Goal: Task Accomplishment & Management: Manage account settings

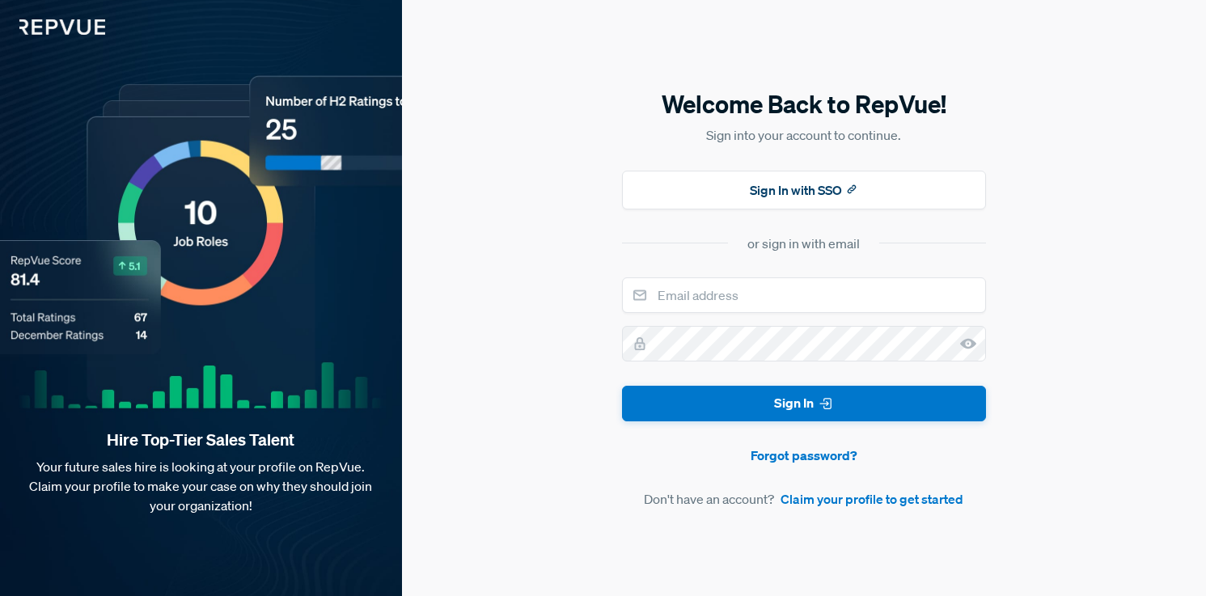
drag, startPoint x: 800, startPoint y: 321, endPoint x: 779, endPoint y: 317, distance: 21.4
click at [790, 320] on form "Sign In Forgot password? Don't have an account? Claim your profile to get start…" at bounding box center [804, 393] width 364 height 232
click at [710, 293] on input "email" at bounding box center [804, 295] width 364 height 36
type input "[EMAIL_ADDRESS][DOMAIN_NAME]"
click at [622, 386] on button "Sign In" at bounding box center [804, 404] width 364 height 36
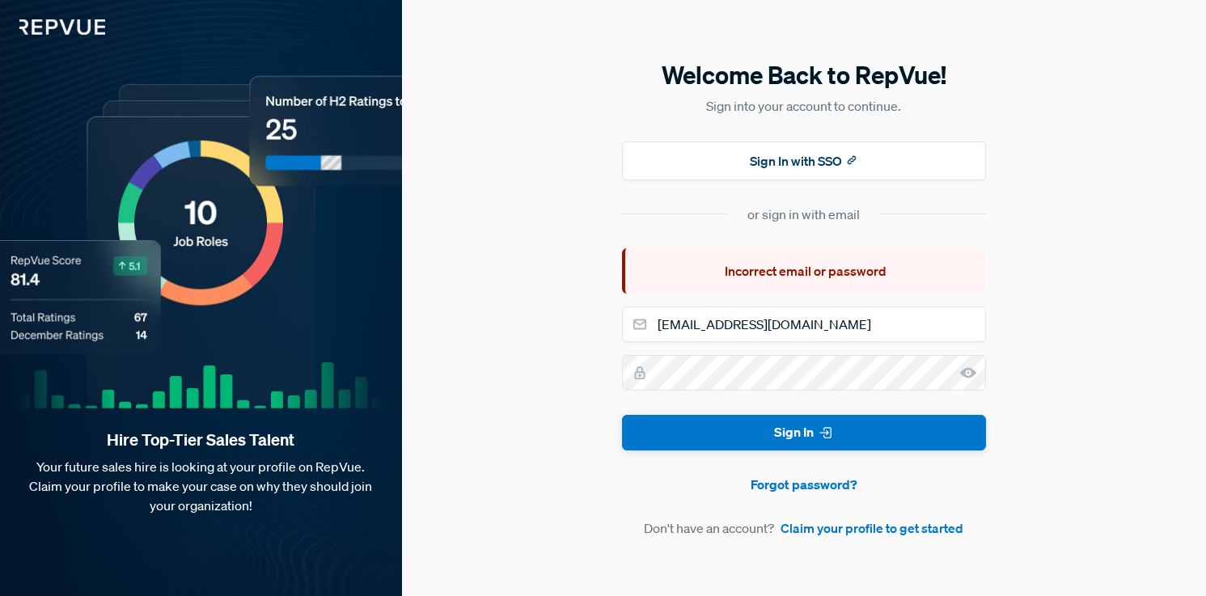
click at [967, 370] on icon at bounding box center [968, 373] width 16 height 16
click at [588, 358] on div "Welcome Back to RepVue! Sign into your account to continue. Sign In with SSO or…" at bounding box center [804, 298] width 804 height 596
click at [622, 404] on div at bounding box center [622, 404] width 0 height 0
click at [622, 415] on button "Sign In" at bounding box center [804, 433] width 364 height 36
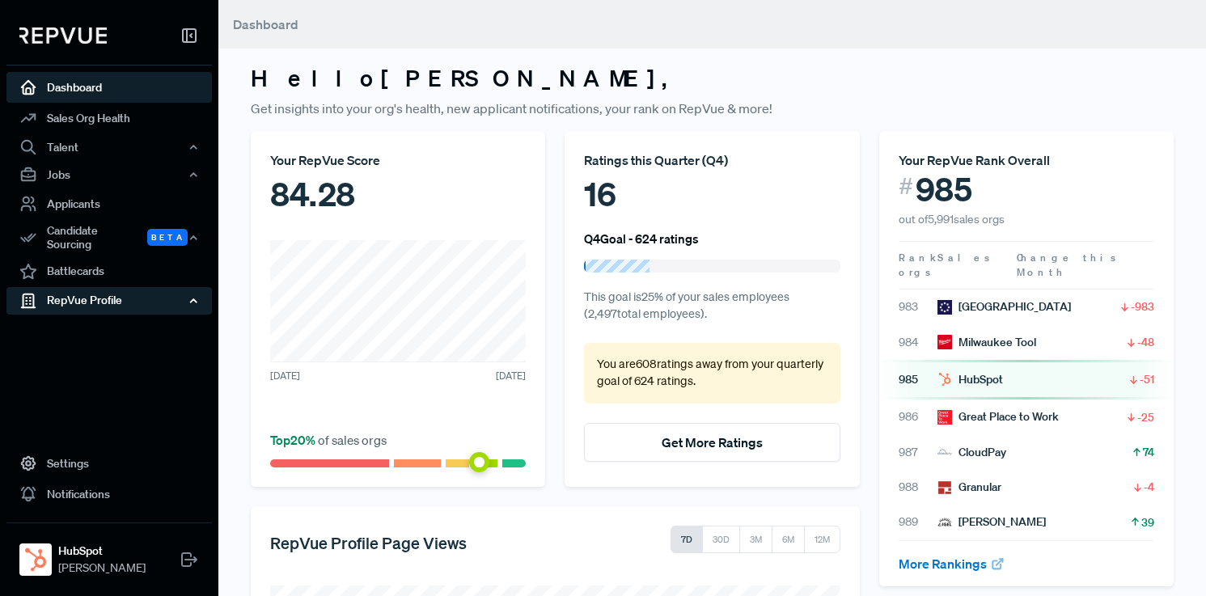
click at [99, 294] on div "RepVue Profile" at bounding box center [108, 301] width 205 height 28
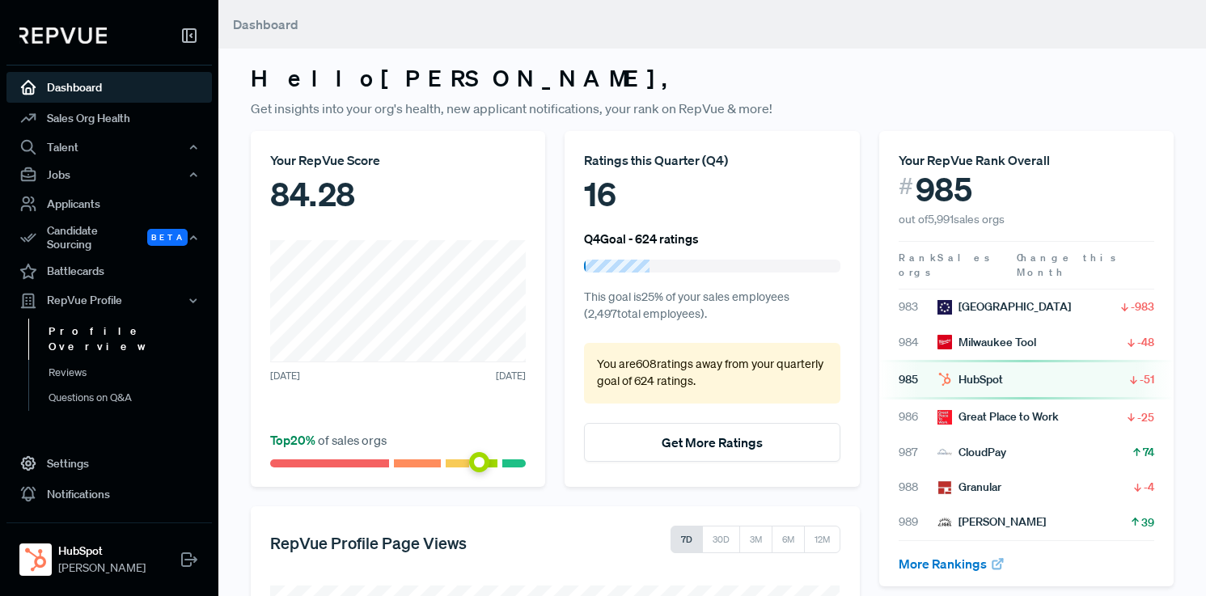
click at [118, 323] on link "Profile Overview" at bounding box center [130, 339] width 205 height 41
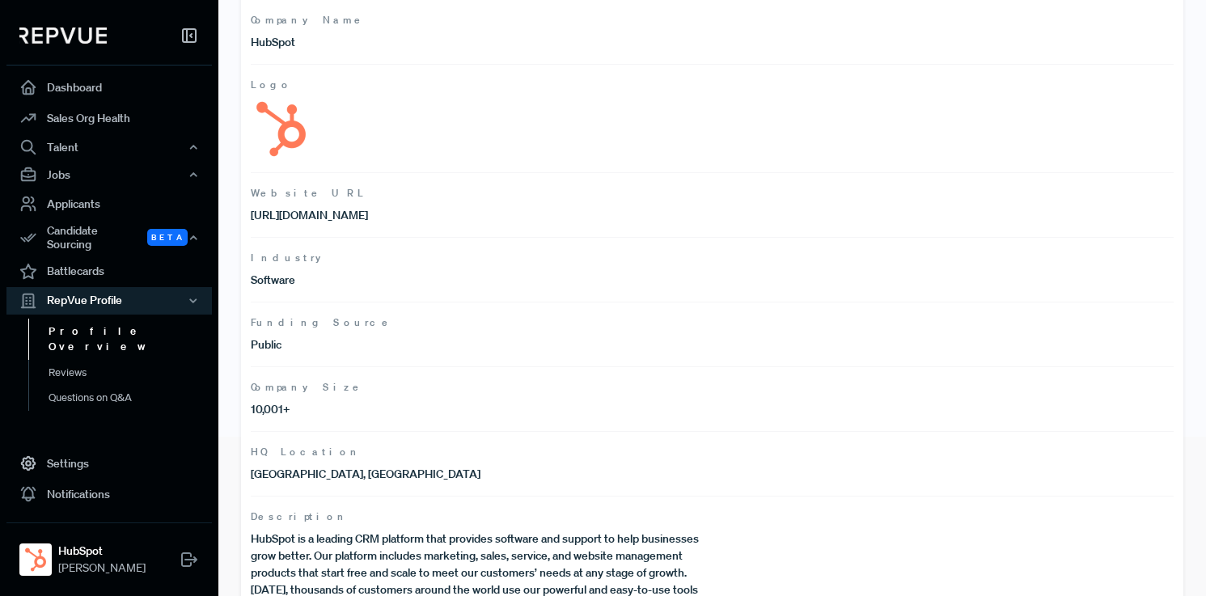
scroll to position [211, 0]
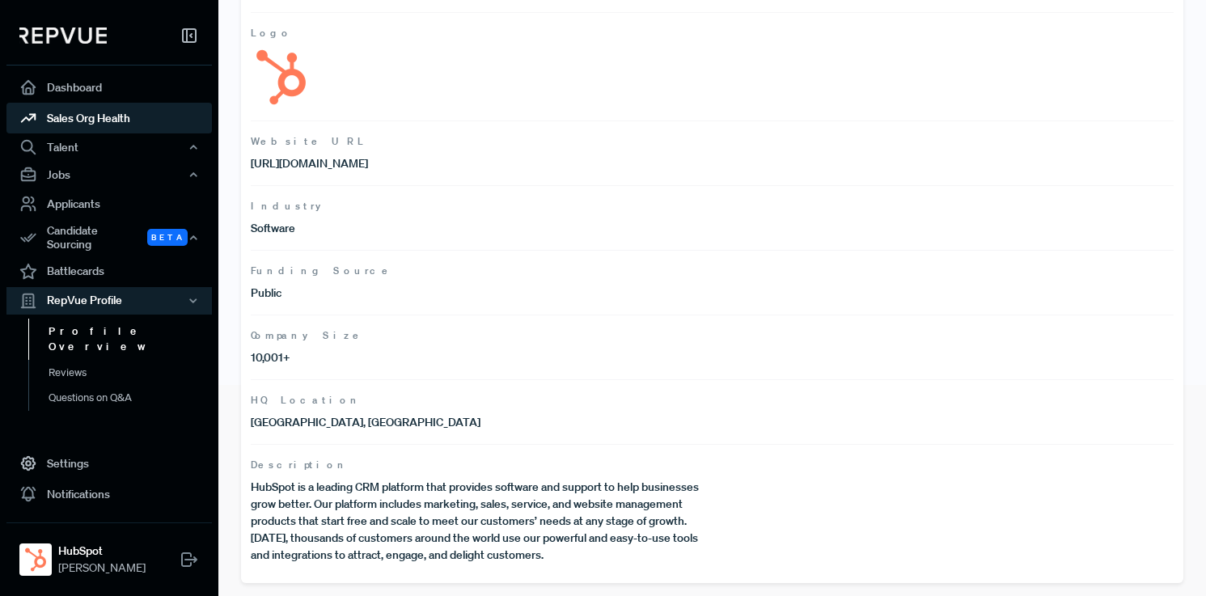
click at [85, 121] on link "Sales Org Health" at bounding box center [108, 118] width 205 height 31
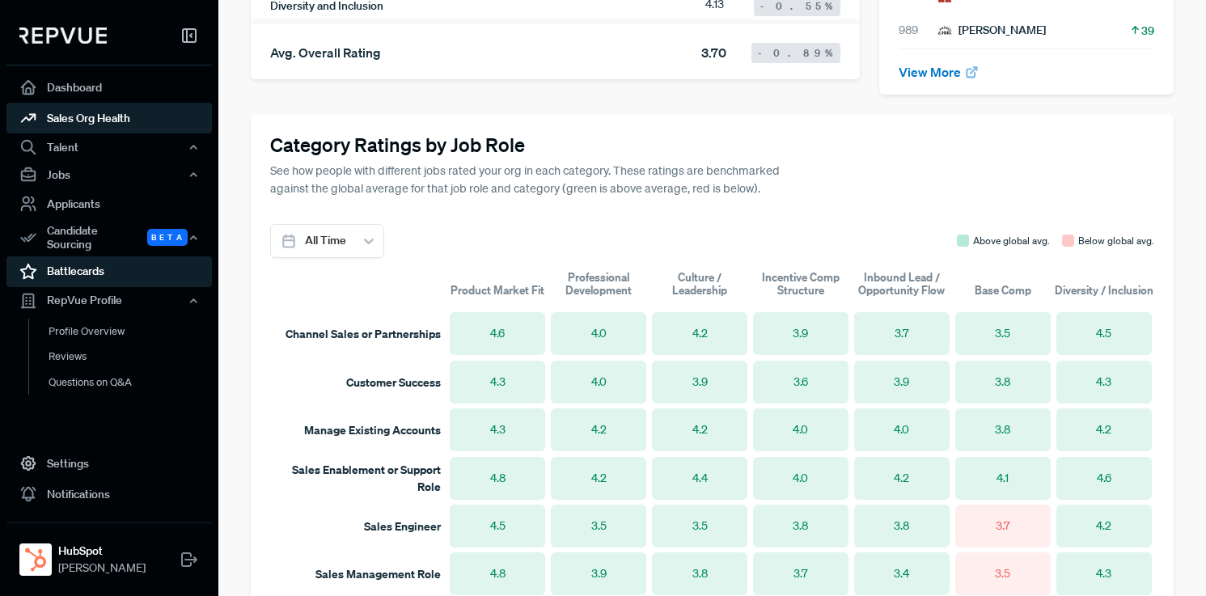
scroll to position [869, 0]
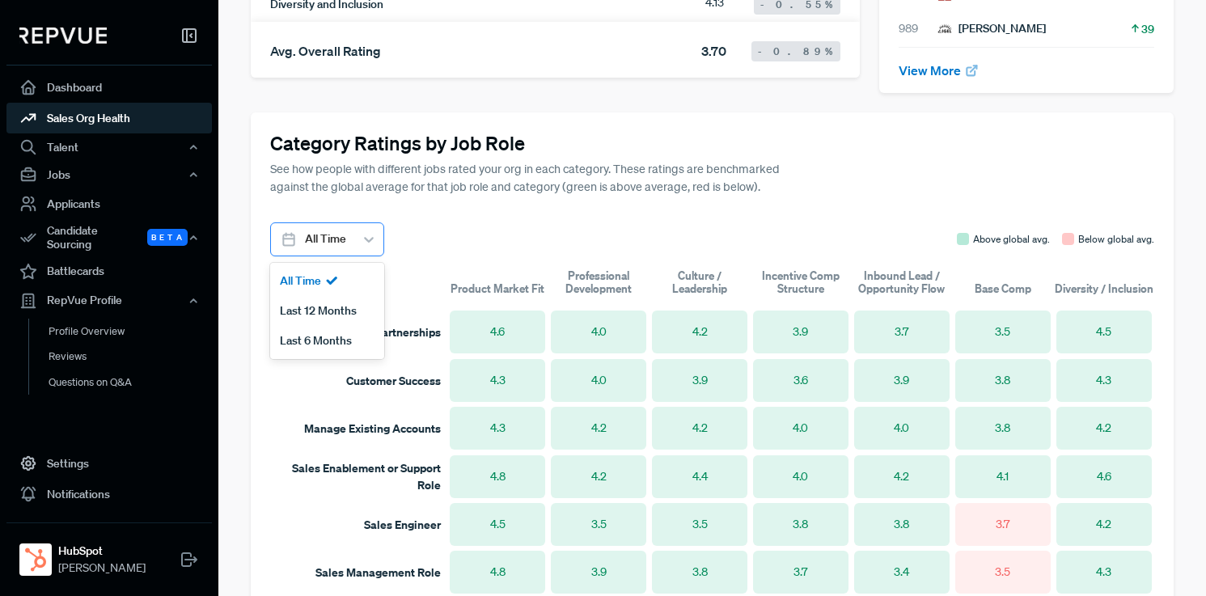
click at [358, 225] on div at bounding box center [368, 239] width 29 height 29
drag, startPoint x: 346, startPoint y: 326, endPoint x: 354, endPoint y: 321, distance: 8.7
click at [348, 326] on div "Last 6 Months" at bounding box center [327, 341] width 114 height 30
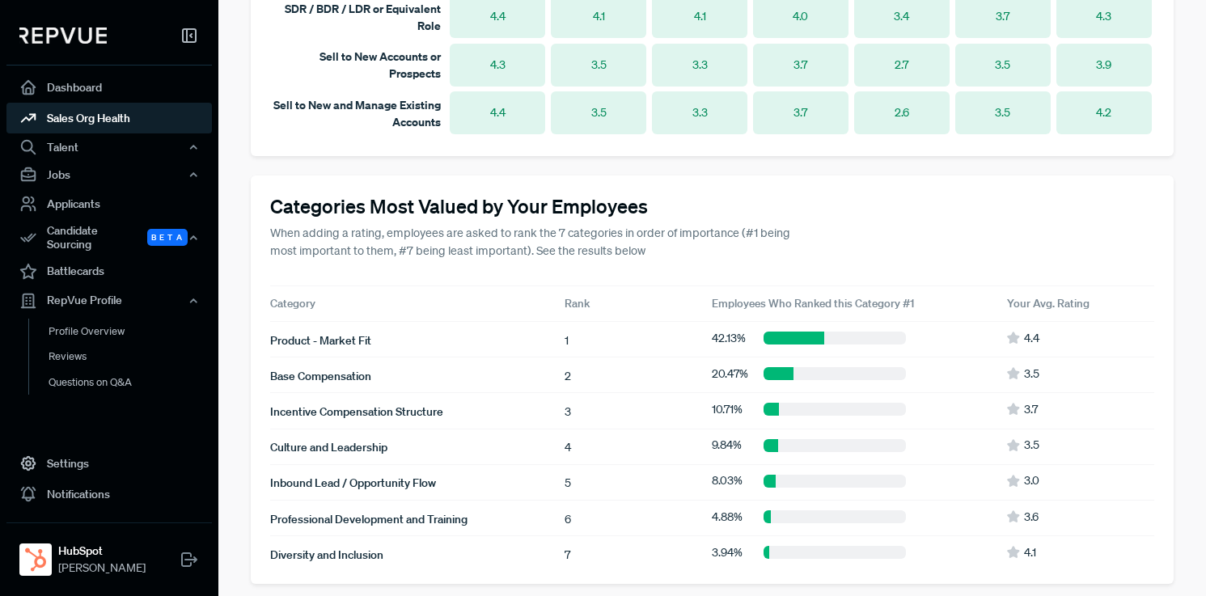
scroll to position [1438, 0]
